Goal: Information Seeking & Learning: Learn about a topic

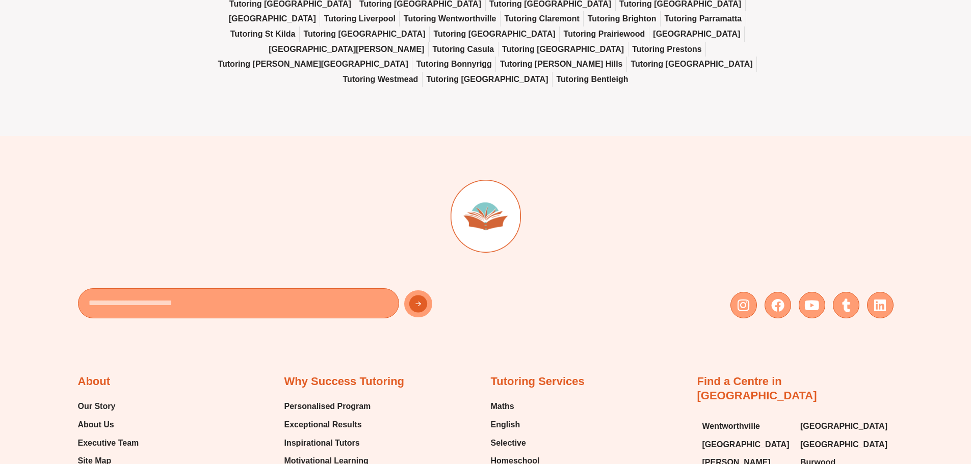
scroll to position [4799, 0]
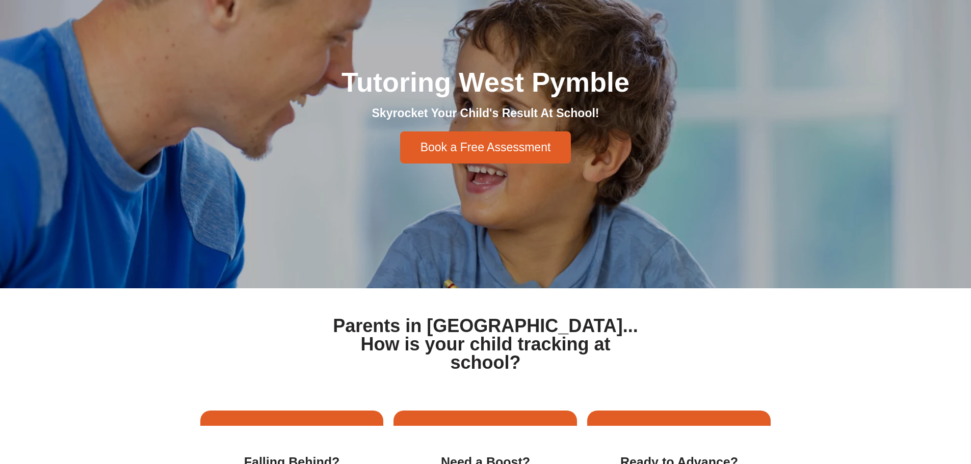
scroll to position [0, 0]
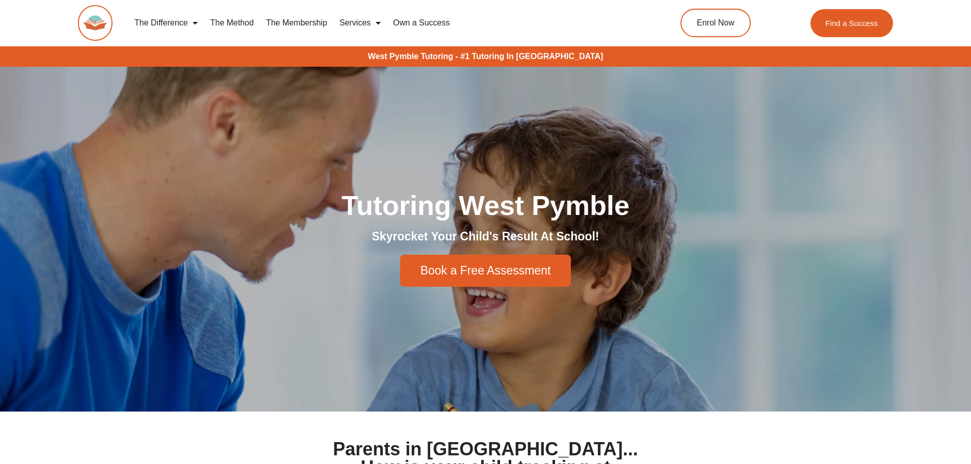
click at [236, 22] on link "The Method" at bounding box center [232, 22] width 56 height 23
